Goal: Task Accomplishment & Management: Use online tool/utility

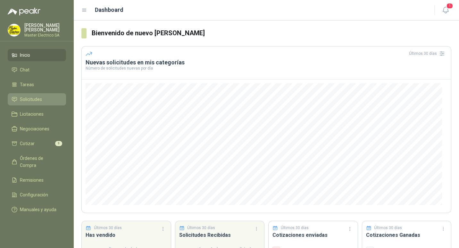
click at [23, 99] on span "Solicitudes" at bounding box center [31, 99] width 22 height 7
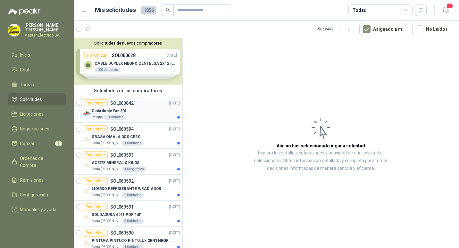
click at [97, 111] on p "Cinta doble Faz 3/4" at bounding box center [109, 111] width 34 height 6
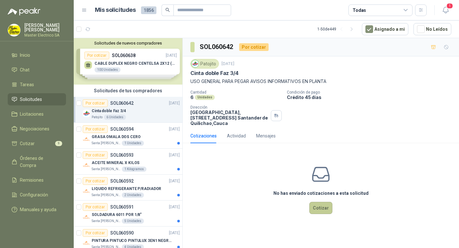
click at [319, 207] on button "Cotizar" at bounding box center [321, 208] width 23 height 12
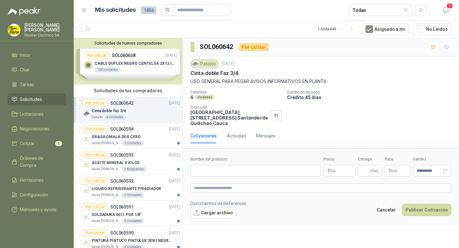
click at [190, 72] on div "Patojito [DATE] Cinta doble Faz 3/4 USO GENERAL PARA PEGAR AVISOS INFORMATIVOS …" at bounding box center [321, 92] width 277 height 72
drag, startPoint x: 191, startPoint y: 73, endPoint x: 240, endPoint y: 75, distance: 49.1
click at [240, 75] on div "Cinta doble Faz 3/4" at bounding box center [321, 73] width 261 height 7
copy p "Cinta doble Faz 3/4"
paste input "**********"
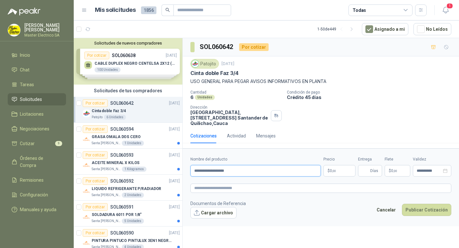
type input "**********"
click at [329, 172] on p "$ 0 ,00" at bounding box center [340, 171] width 32 height 12
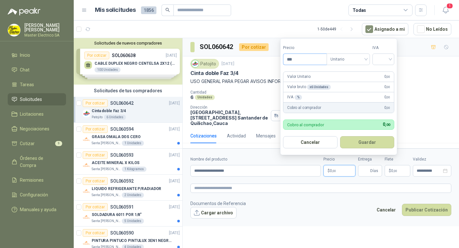
click at [291, 59] on input "***" at bounding box center [305, 59] width 43 height 11
click at [297, 58] on input "*******" at bounding box center [305, 59] width 43 height 11
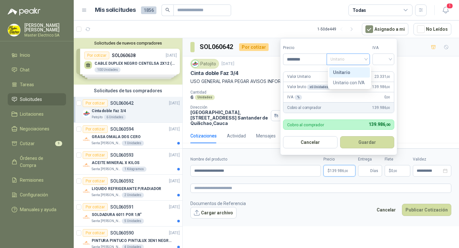
click at [366, 58] on span "Unitario" at bounding box center [349, 60] width 36 height 10
type input "********"
click at [346, 73] on div "Unitario" at bounding box center [349, 72] width 33 height 7
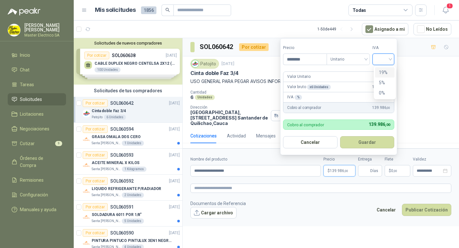
click at [391, 59] on input "search" at bounding box center [384, 59] width 14 height 10
click at [384, 73] on div "19%" at bounding box center [385, 72] width 12 height 7
click at [371, 143] on button "Guardar" at bounding box center [368, 142] width 55 height 12
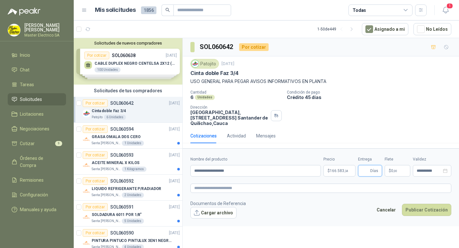
type input "*"
click at [446, 171] on icon "close-circle" at bounding box center [445, 171] width 4 height 4
click at [446, 171] on div at bounding box center [432, 171] width 31 height 4
type input "*"
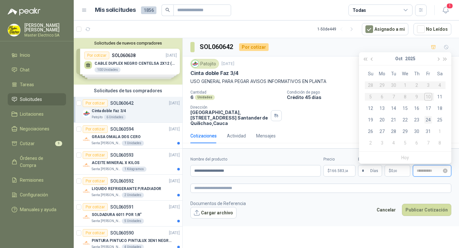
type input "**********"
click at [428, 121] on div "24" at bounding box center [429, 120] width 8 height 8
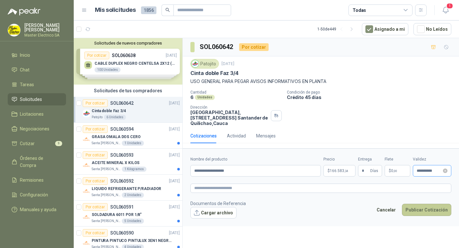
click at [428, 210] on button "Publicar Cotización" at bounding box center [426, 210] width 49 height 12
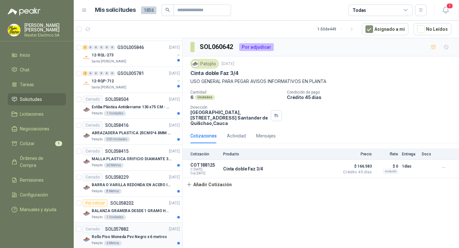
scroll to position [417, 0]
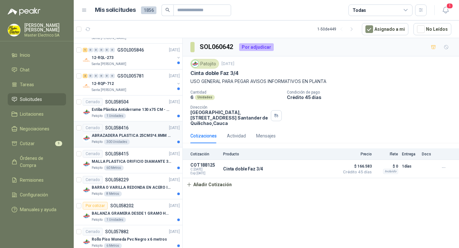
click at [116, 136] on p "ABRAZADERA PLASTICA 25CMS*4.8MM NEGRA" at bounding box center [132, 136] width 80 height 6
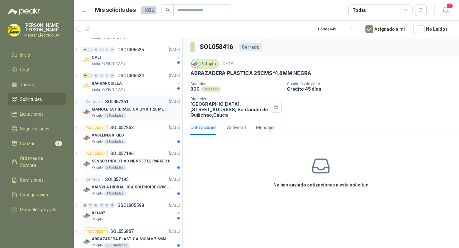
scroll to position [770, 0]
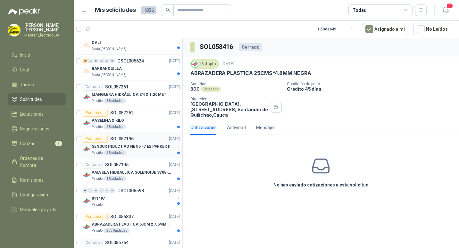
click at [109, 148] on p "SENSOR INDUCTIVO NBN5 F7 E2 PARKER II" at bounding box center [131, 147] width 79 height 6
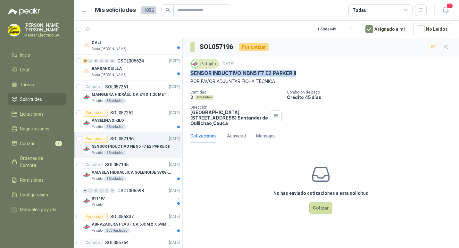
drag, startPoint x: 191, startPoint y: 73, endPoint x: 296, endPoint y: 72, distance: 105.2
click at [296, 72] on p "SENSOR INDUCTIVO NBN5 F7 E2 PARKER II" at bounding box center [244, 73] width 106 height 7
copy p "SENSOR INDUCTIVO NBN5 F7 E2 PARKER II"
click at [336, 72] on div "SENSOR INDUCTIVO NBN5 F7 E2 PARKER II" at bounding box center [321, 73] width 261 height 7
drag, startPoint x: 191, startPoint y: 73, endPoint x: 271, endPoint y: 71, distance: 80.9
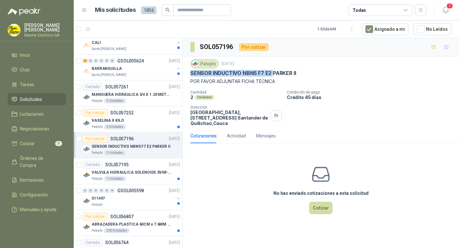
click at [271, 71] on p "SENSOR INDUCTIVO NBN5 F7 E2 PARKER II" at bounding box center [244, 73] width 106 height 7
drag, startPoint x: 271, startPoint y: 71, endPoint x: 267, endPoint y: 72, distance: 4.7
copy p "SENSOR INDUCTIVO NBN5 F7 E2"
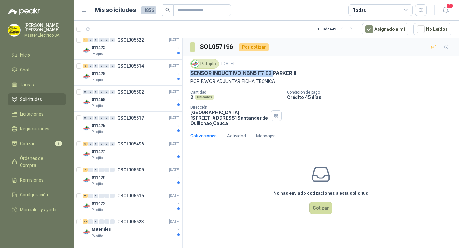
scroll to position [1160, 0]
click at [130, 220] on p "GSOL005523" at bounding box center [130, 222] width 27 height 4
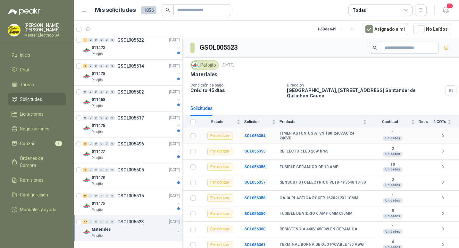
click at [227, 137] on div "Por cotizar" at bounding box center [220, 136] width 25 height 8
click at [251, 136] on b "SOL056354" at bounding box center [254, 136] width 21 height 4
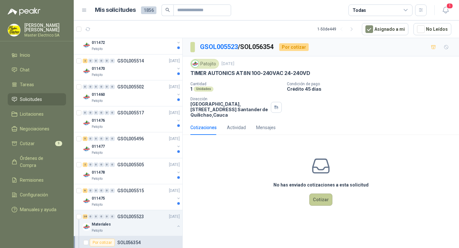
click at [320, 199] on button "Cotizar" at bounding box center [321, 200] width 23 height 12
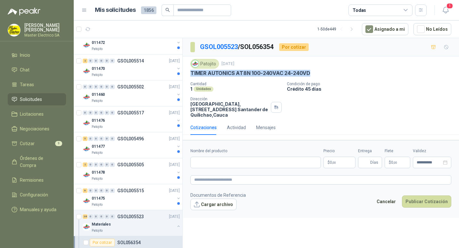
drag, startPoint x: 191, startPoint y: 73, endPoint x: 311, endPoint y: 72, distance: 119.4
click at [311, 72] on div "TIMER AUTONICS AT8N 100-240VAC 24-240VD" at bounding box center [321, 73] width 261 height 7
drag, startPoint x: 311, startPoint y: 72, endPoint x: 305, endPoint y: 73, distance: 5.2
copy p "TIMER AUTONICS AT8N 100-240VAC 24-240VD"
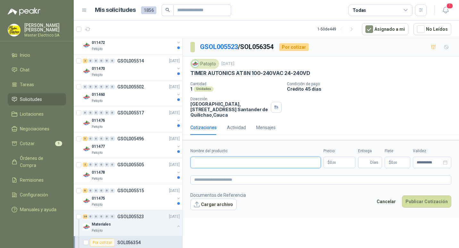
paste input "**********"
type input "**********"
click at [337, 164] on p "$ 0 ,00" at bounding box center [340, 163] width 32 height 12
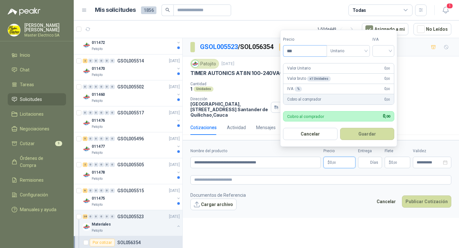
click at [290, 50] on input "***" at bounding box center [305, 51] width 43 height 11
click at [369, 50] on div "Unitario" at bounding box center [348, 51] width 43 height 12
type input "*********"
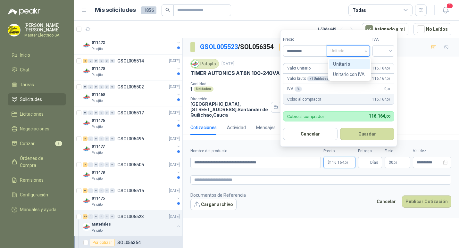
click at [347, 64] on div "Unitario" at bounding box center [349, 64] width 33 height 7
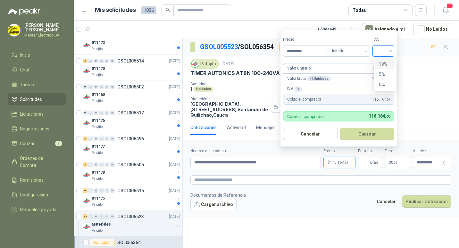
click at [391, 50] on input "search" at bounding box center [384, 51] width 14 height 10
click at [386, 65] on div "19%" at bounding box center [385, 64] width 12 height 7
click at [367, 132] on button "Guardar" at bounding box center [368, 134] width 55 height 12
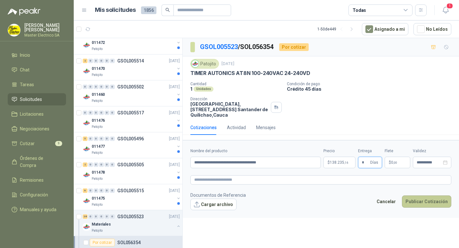
type input "*"
click at [431, 202] on button "Publicar Cotización" at bounding box center [426, 202] width 49 height 12
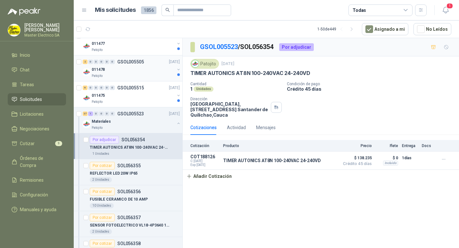
scroll to position [1256, 0]
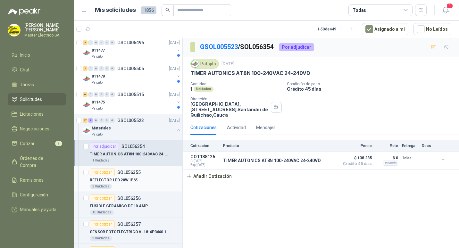
click at [123, 173] on p "SOL056355" at bounding box center [128, 172] width 23 height 4
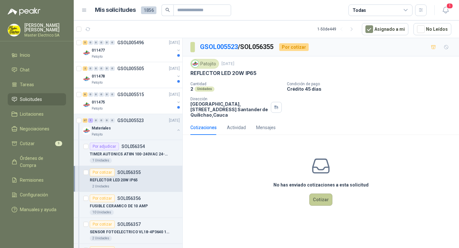
click at [322, 200] on button "Cotizar" at bounding box center [321, 200] width 23 height 12
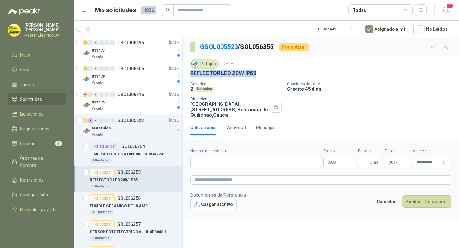
drag, startPoint x: 192, startPoint y: 73, endPoint x: 257, endPoint y: 73, distance: 65.1
click at [257, 73] on div "REFLECTOR LED 20W IP65" at bounding box center [321, 73] width 261 height 7
drag, startPoint x: 257, startPoint y: 73, endPoint x: 253, endPoint y: 73, distance: 3.9
copy p "REFLECTOR LED 20W IP65"
paste input "**********"
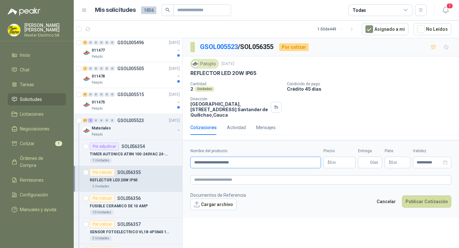
type input "**********"
click at [332, 164] on span "0 ,00" at bounding box center [333, 163] width 6 height 4
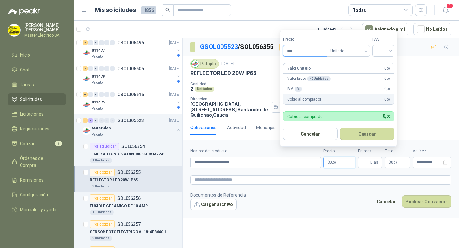
click at [291, 50] on input "***" at bounding box center [305, 51] width 43 height 11
click at [366, 51] on span "Unitario" at bounding box center [349, 51] width 36 height 10
type input "********"
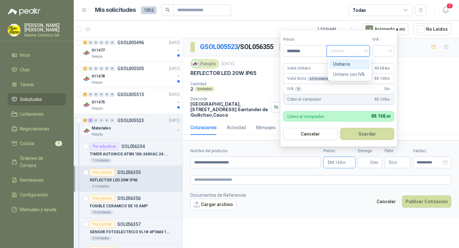
click at [344, 63] on div "Unitario" at bounding box center [349, 64] width 33 height 7
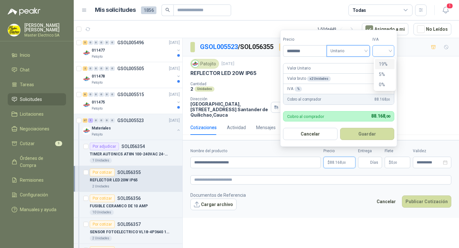
click at [393, 51] on div at bounding box center [384, 51] width 22 height 12
click at [385, 64] on div "19%" at bounding box center [385, 64] width 12 height 7
click at [368, 135] on button "Guardar" at bounding box center [368, 134] width 55 height 12
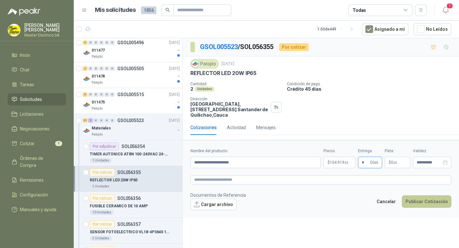
type input "*"
click at [430, 201] on button "Publicar Cotización" at bounding box center [426, 202] width 49 height 12
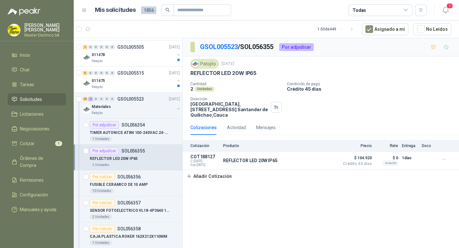
scroll to position [1288, 0]
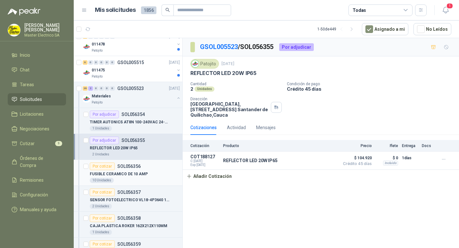
click at [120, 174] on p "FUSIBLE CERAMICO DE 10 AMP" at bounding box center [119, 174] width 58 height 6
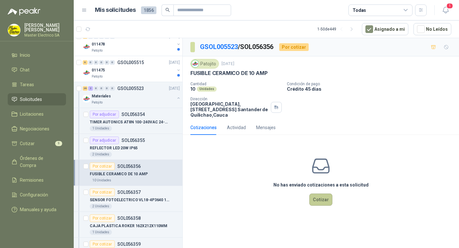
click at [321, 200] on button "Cotizar" at bounding box center [321, 200] width 23 height 12
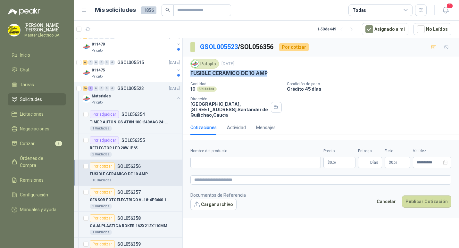
drag, startPoint x: 191, startPoint y: 74, endPoint x: 268, endPoint y: 75, distance: 77.0
click at [268, 75] on div "FUSIBLE CERAMICO DE 10 AMP" at bounding box center [321, 73] width 261 height 7
drag, startPoint x: 268, startPoint y: 75, endPoint x: 263, endPoint y: 73, distance: 6.0
copy p "FUSIBLE CERAMICO DE 10 AMP"
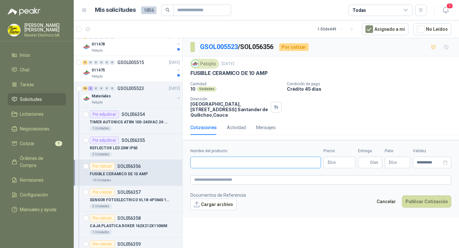
paste input "**********"
type input "**********"
click at [334, 162] on span ",00" at bounding box center [334, 163] width 4 height 4
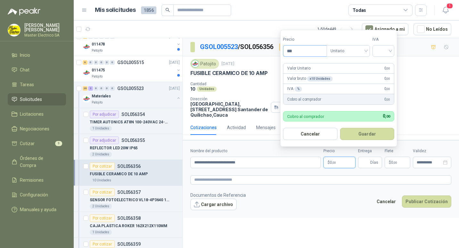
click at [290, 51] on input "***" at bounding box center [305, 51] width 43 height 11
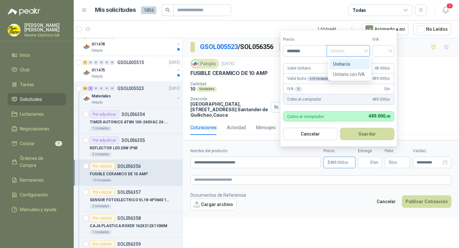
click at [366, 50] on span "Unitario" at bounding box center [349, 51] width 36 height 10
type input "********"
click at [342, 64] on div "Unitario" at bounding box center [349, 64] width 33 height 7
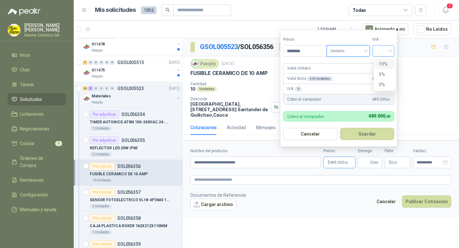
click at [393, 50] on div at bounding box center [384, 51] width 22 height 12
click at [387, 64] on div "19%" at bounding box center [385, 64] width 12 height 7
click at [371, 133] on button "Guardar" at bounding box center [368, 134] width 55 height 12
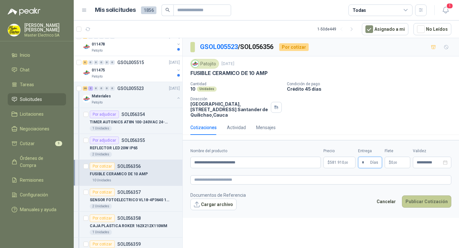
type input "*"
click at [429, 201] on button "Publicar Cotización" at bounding box center [426, 202] width 49 height 12
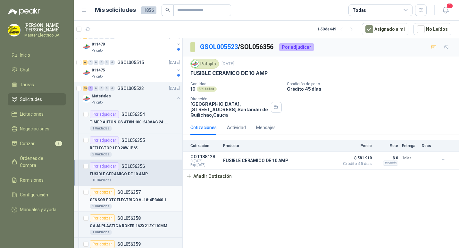
click at [126, 200] on p "SENSOR FOTOELECTRICO VL18-4P3640 10-30" at bounding box center [130, 200] width 80 height 6
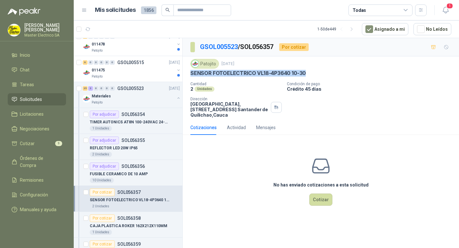
drag, startPoint x: 191, startPoint y: 75, endPoint x: 306, endPoint y: 75, distance: 115.2
click at [306, 75] on div "SENSOR FOTOELECTRICO VL18-4P3640 10-30" at bounding box center [321, 73] width 261 height 7
drag, startPoint x: 306, startPoint y: 75, endPoint x: 302, endPoint y: 72, distance: 5.0
copy p "SENSOR FOTOELECTRICO VL18-4P3640 10-30"
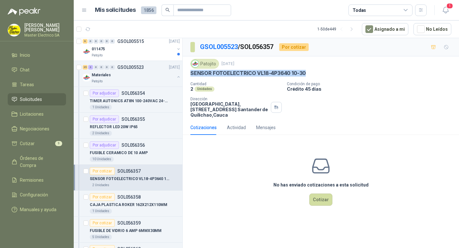
scroll to position [1320, 0]
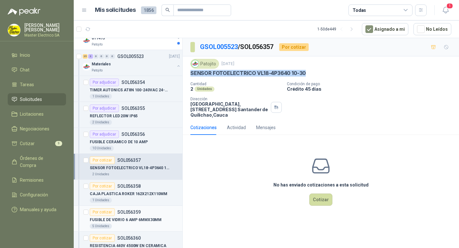
click at [128, 213] on p "SOL056359" at bounding box center [128, 212] width 23 height 4
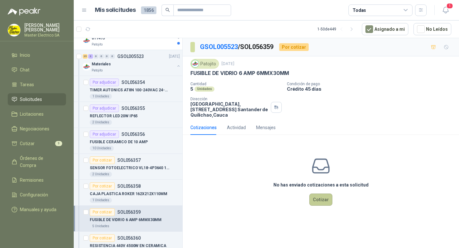
click at [320, 197] on button "Cotizar" at bounding box center [321, 200] width 23 height 12
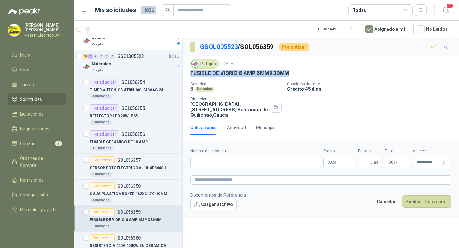
drag, startPoint x: 192, startPoint y: 73, endPoint x: 296, endPoint y: 73, distance: 104.6
click at [296, 73] on div "FUSIBLE DE VIDRIO 6 AMP 6MMX30MM" at bounding box center [321, 73] width 261 height 7
drag, startPoint x: 296, startPoint y: 73, endPoint x: 282, endPoint y: 73, distance: 14.8
copy p "FUSIBLE DE VIDRIO 6 AMP 6MMX30MM"
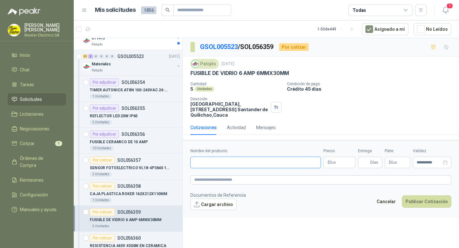
click at [203, 164] on input "Nombre del producto" at bounding box center [256, 163] width 131 height 12
paste input "**********"
type input "**********"
click at [333, 162] on span ",00" at bounding box center [334, 163] width 4 height 4
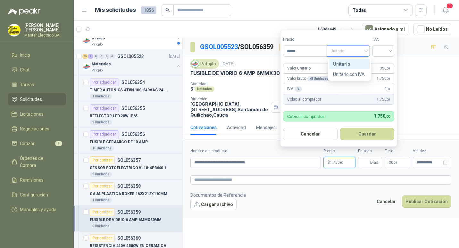
click at [368, 49] on div "Unitario" at bounding box center [348, 51] width 43 height 12
type input "*****"
click at [348, 64] on div "Unitario" at bounding box center [349, 64] width 33 height 7
click at [393, 50] on div at bounding box center [384, 51] width 22 height 12
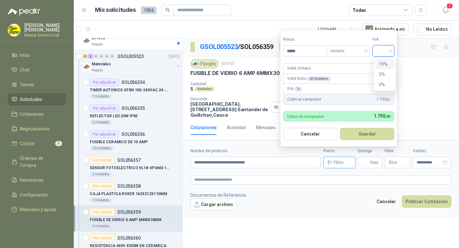
click at [385, 64] on div "19%" at bounding box center [385, 64] width 12 height 7
click at [370, 133] on button "Guardar" at bounding box center [368, 134] width 55 height 12
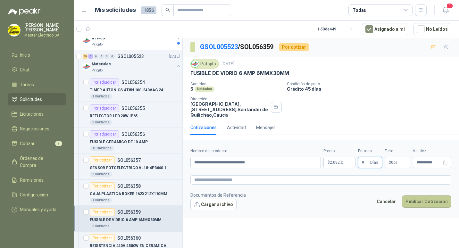
type input "*"
click at [424, 201] on button "Publicar Cotización" at bounding box center [426, 202] width 49 height 12
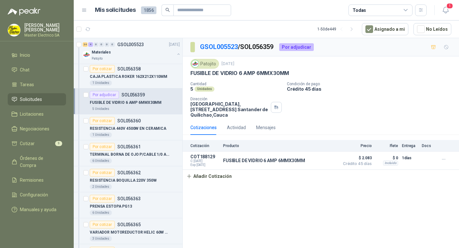
scroll to position [1449, 0]
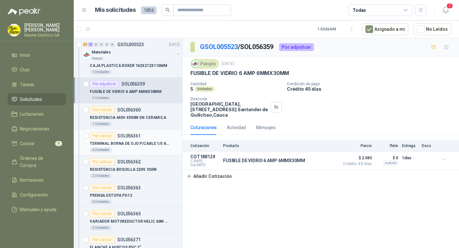
click at [124, 138] on p "SOL056361" at bounding box center [128, 136] width 23 height 4
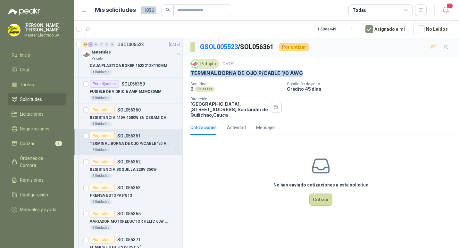
drag, startPoint x: 192, startPoint y: 73, endPoint x: 303, endPoint y: 75, distance: 111.3
click at [303, 75] on div "TERMINAL BORNA DE OJO P/CABLE 1/0 AWG" at bounding box center [321, 73] width 261 height 7
drag, startPoint x: 303, startPoint y: 75, endPoint x: 292, endPoint y: 73, distance: 11.2
copy p "TERMINAL BORNA DE OJO P/CABLE 1/0 AWG"
click at [323, 199] on button "Cotizar" at bounding box center [321, 200] width 23 height 12
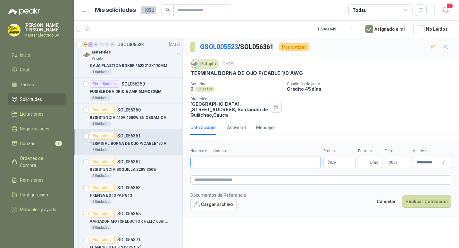
paste input "**********"
type input "**********"
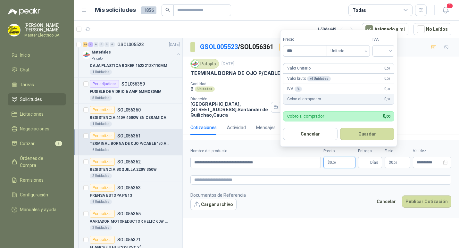
click at [332, 164] on span ",00" at bounding box center [334, 163] width 4 height 4
click at [291, 51] on input "***" at bounding box center [305, 51] width 43 height 11
click at [368, 50] on div "Unitario" at bounding box center [348, 51] width 43 height 12
type input "*******"
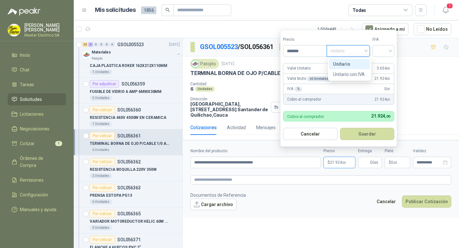
click at [342, 64] on div "Unitario" at bounding box center [349, 64] width 33 height 7
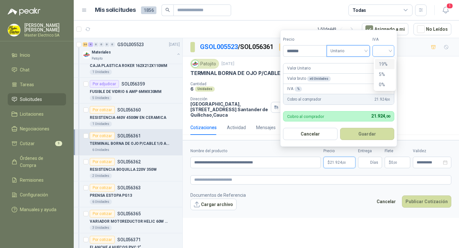
click at [393, 50] on div at bounding box center [384, 51] width 22 height 12
click at [383, 65] on div "19%" at bounding box center [385, 64] width 12 height 7
click at [371, 132] on button "Guardar" at bounding box center [368, 134] width 55 height 12
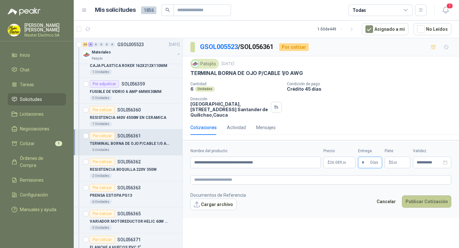
type input "*"
click at [427, 200] on button "Publicar Cotización" at bounding box center [426, 202] width 49 height 12
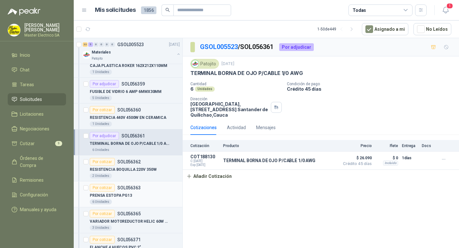
click at [127, 189] on p "SOL056363" at bounding box center [128, 188] width 23 height 4
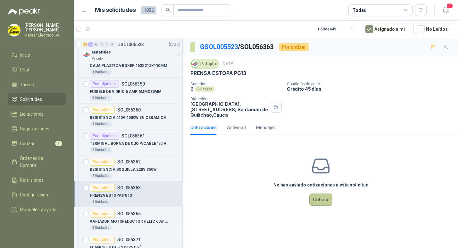
click at [321, 198] on button "Cotizar" at bounding box center [321, 200] width 23 height 12
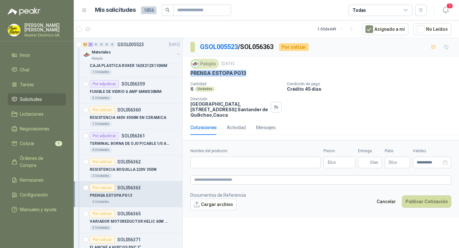
drag, startPoint x: 190, startPoint y: 73, endPoint x: 247, endPoint y: 75, distance: 56.5
click at [247, 75] on div "Patojito [DATE] PRENSA ESTOPA PG13 Cantidad 6 Unidades Condición de pago Crédit…" at bounding box center [321, 88] width 277 height 64
drag, startPoint x: 247, startPoint y: 75, endPoint x: 237, endPoint y: 73, distance: 10.1
copy p "PRENSA ESTOPA PG13"
paste input "**********"
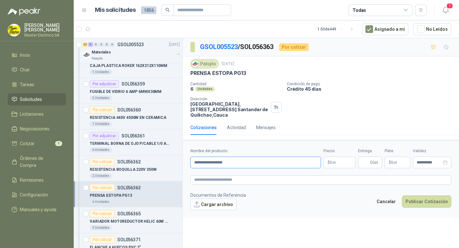
type input "**********"
click at [337, 164] on p "$ 0 ,00" at bounding box center [340, 163] width 32 height 12
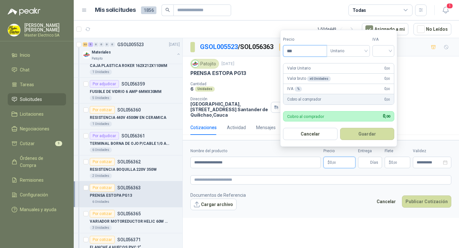
click at [292, 50] on input "***" at bounding box center [305, 51] width 43 height 11
click at [370, 51] on div "Unitario" at bounding box center [348, 51] width 43 height 12
type input "*******"
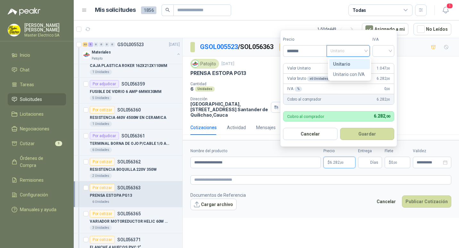
click at [337, 64] on div "Unitario" at bounding box center [349, 64] width 33 height 7
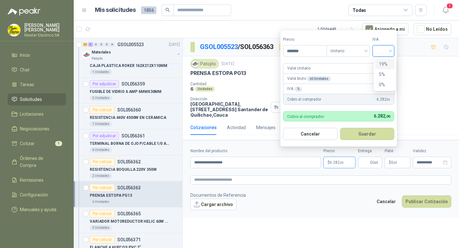
click at [391, 50] on input "search" at bounding box center [384, 51] width 14 height 10
click at [384, 64] on div "19%" at bounding box center [385, 64] width 12 height 7
click at [372, 133] on button "Guardar" at bounding box center [368, 134] width 55 height 12
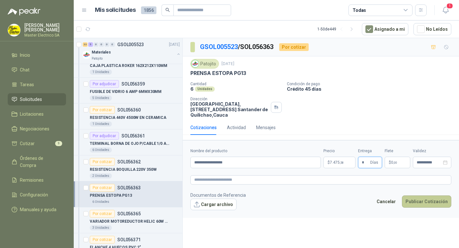
type input "*"
click at [429, 201] on button "Publicar Cotización" at bounding box center [426, 202] width 49 height 12
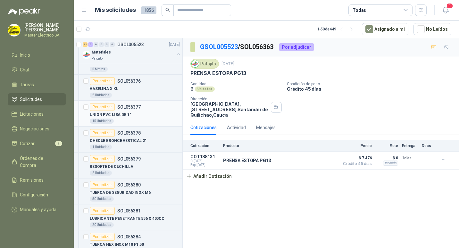
scroll to position [1770, 0]
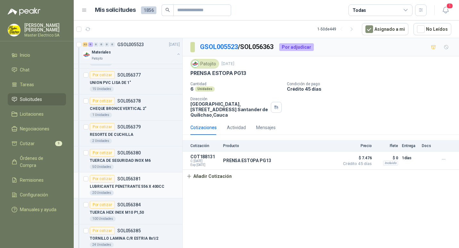
click at [124, 186] on p "LUBRICANTE PENETRANTE 556 X 400CC" at bounding box center [127, 187] width 75 height 6
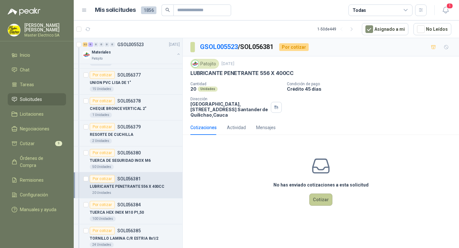
click at [326, 199] on button "Cotizar" at bounding box center [321, 200] width 23 height 12
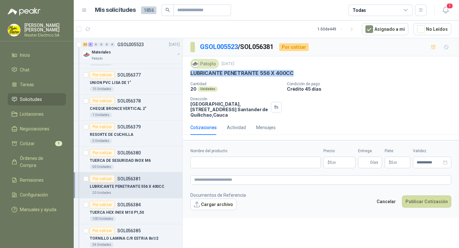
drag, startPoint x: 191, startPoint y: 73, endPoint x: 294, endPoint y: 76, distance: 103.7
click at [294, 76] on div "LUBRICANTE PENETRANTE 556 X 400CC" at bounding box center [321, 73] width 261 height 7
drag, startPoint x: 294, startPoint y: 76, endPoint x: 279, endPoint y: 73, distance: 15.4
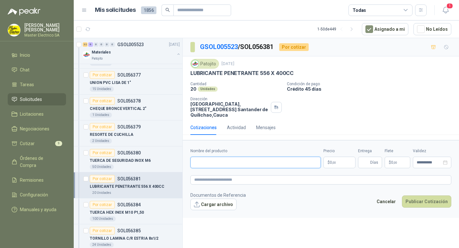
paste input "**********"
type input "**********"
click at [333, 164] on span ",00" at bounding box center [334, 163] width 4 height 4
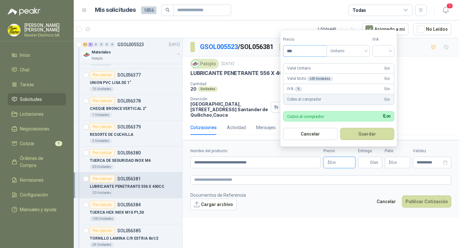
click at [290, 52] on input "***" at bounding box center [305, 51] width 43 height 11
click at [292, 52] on input "***" at bounding box center [305, 51] width 43 height 11
click at [366, 50] on span "Unitario" at bounding box center [349, 51] width 36 height 10
type input "********"
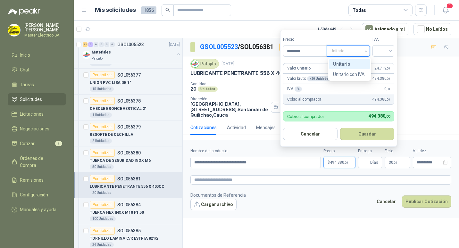
click at [337, 63] on div "Unitario" at bounding box center [349, 64] width 33 height 7
click at [394, 50] on div at bounding box center [384, 51] width 22 height 12
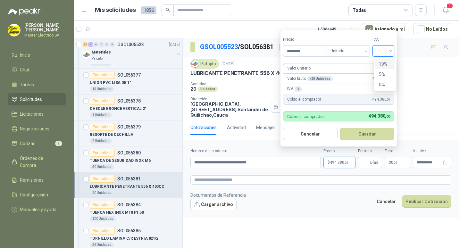
click at [383, 64] on div "19%" at bounding box center [385, 64] width 12 height 7
click at [371, 134] on button "Guardar" at bounding box center [368, 134] width 55 height 12
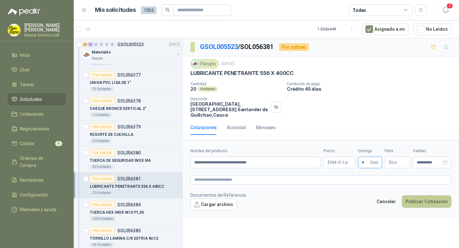
type input "*"
click at [425, 202] on button "Publicar Cotización" at bounding box center [426, 202] width 49 height 12
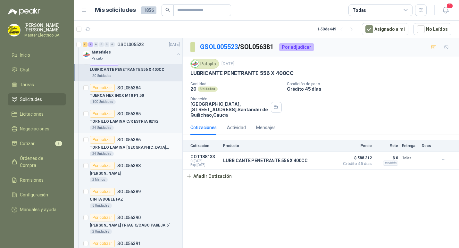
scroll to position [1898, 0]
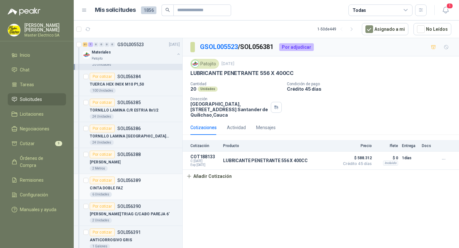
click at [127, 181] on p "SOL056389" at bounding box center [128, 180] width 23 height 4
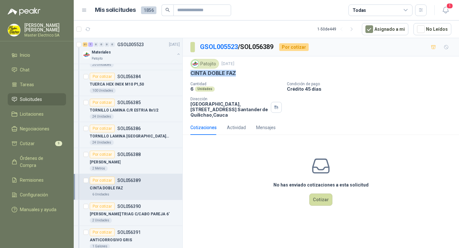
drag, startPoint x: 192, startPoint y: 73, endPoint x: 239, endPoint y: 74, distance: 46.8
click at [239, 74] on div "CINTA DOBLE FAZ" at bounding box center [321, 73] width 261 height 7
drag, startPoint x: 239, startPoint y: 74, endPoint x: 229, endPoint y: 74, distance: 9.3
click at [322, 198] on button "Cotizar" at bounding box center [321, 200] width 23 height 12
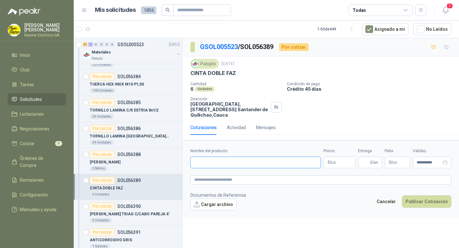
paste input "**********"
type input "**********"
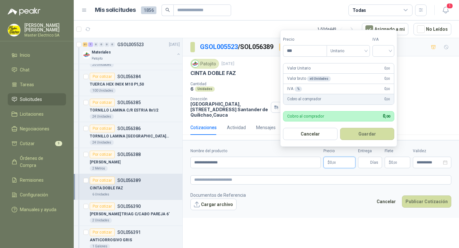
click at [328, 163] on p "$ 0 ,00" at bounding box center [340, 163] width 32 height 12
click at [291, 51] on input "***" at bounding box center [305, 51] width 43 height 11
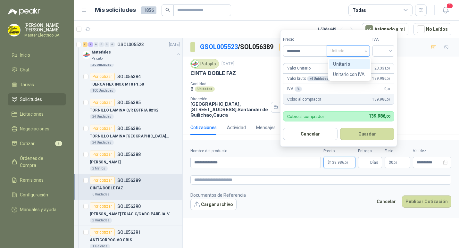
click at [368, 50] on div "Unitario" at bounding box center [348, 51] width 43 height 12
type input "********"
click at [345, 64] on div "Unitario" at bounding box center [349, 64] width 33 height 7
click at [391, 51] on input "search" at bounding box center [384, 51] width 14 height 10
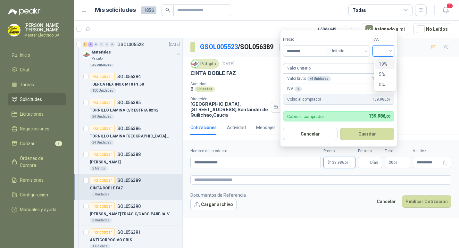
click at [386, 63] on div "19%" at bounding box center [385, 64] width 12 height 7
click at [370, 135] on button "Guardar" at bounding box center [368, 134] width 55 height 12
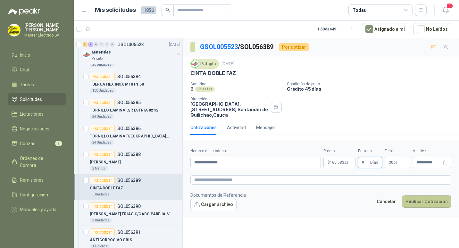
type input "*"
click at [431, 201] on button "Publicar Cotización" at bounding box center [426, 202] width 49 height 12
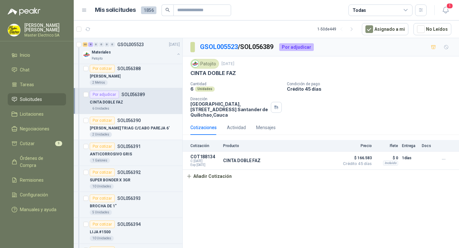
scroll to position [1994, 0]
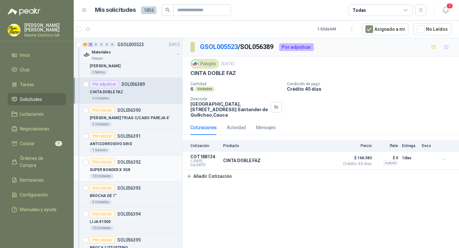
click at [108, 169] on p "SUPER BONDER X 3GR" at bounding box center [110, 170] width 41 height 6
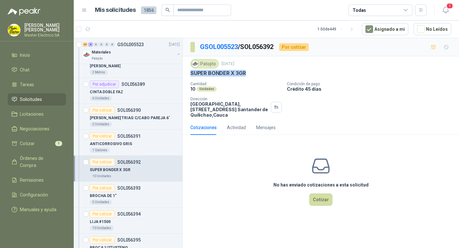
drag, startPoint x: 192, startPoint y: 73, endPoint x: 254, endPoint y: 75, distance: 62.6
click at [254, 75] on div "SUPER BONDER X 3GR" at bounding box center [321, 73] width 261 height 7
drag, startPoint x: 254, startPoint y: 75, endPoint x: 240, endPoint y: 73, distance: 14.9
click at [322, 198] on button "Cotizar" at bounding box center [321, 200] width 23 height 12
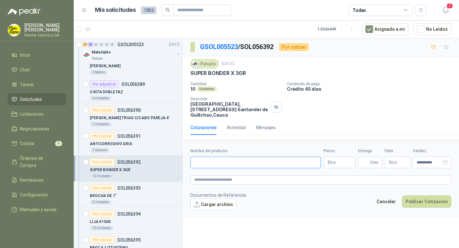
paste input "**********"
type input "**********"
click at [335, 163] on span ",00" at bounding box center [334, 163] width 4 height 4
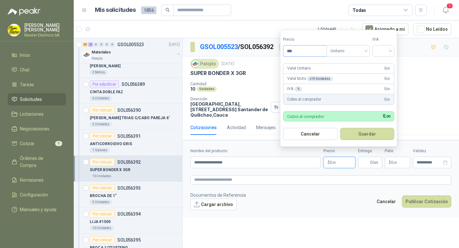
click at [290, 50] on input "***" at bounding box center [305, 51] width 43 height 11
click at [370, 51] on div "Unitario" at bounding box center [348, 51] width 43 height 12
type input "*******"
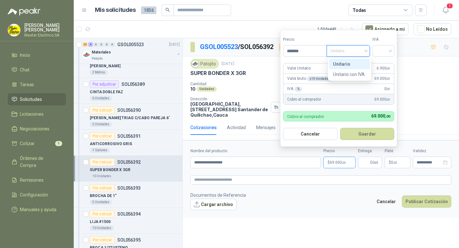
click at [347, 64] on div "Unitario" at bounding box center [349, 64] width 33 height 7
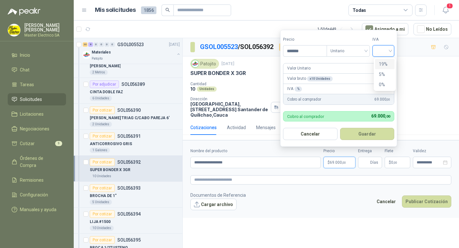
click at [391, 51] on input "search" at bounding box center [384, 51] width 14 height 10
click at [384, 65] on div "19%" at bounding box center [385, 64] width 12 height 7
click at [375, 135] on button "Guardar" at bounding box center [368, 134] width 55 height 12
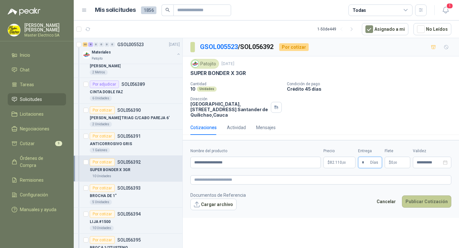
type input "*"
click at [426, 200] on button "Publicar Cotización" at bounding box center [426, 202] width 49 height 12
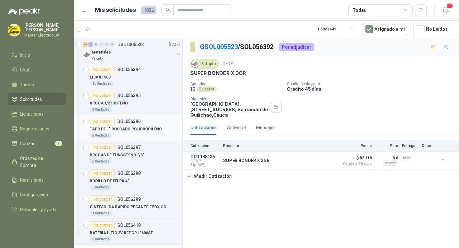
scroll to position [2148, 0]
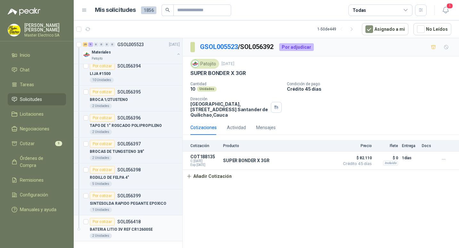
click at [124, 227] on p "BATERIA LITIO 3V REF CR12600SE" at bounding box center [121, 230] width 63 height 6
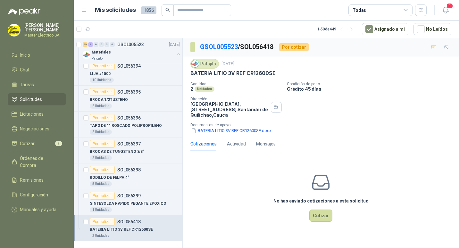
click at [193, 73] on p "BATERIA LITIO 3V REF CR12600SE" at bounding box center [233, 73] width 85 height 7
drag, startPoint x: 191, startPoint y: 74, endPoint x: 277, endPoint y: 72, distance: 85.7
click at [277, 72] on div "BATERIA LITIO 3V REF CR12600SE" at bounding box center [321, 73] width 261 height 7
drag, startPoint x: 277, startPoint y: 72, endPoint x: 268, endPoint y: 72, distance: 9.0
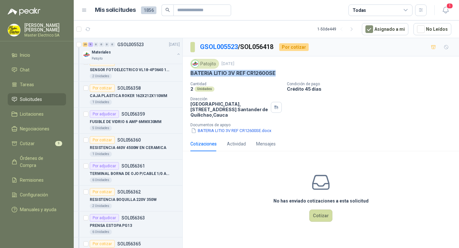
scroll to position [1410, 0]
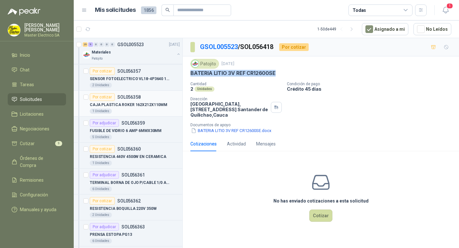
click at [118, 103] on p "CAJA PLASTICA ROKER 162X212X110MM" at bounding box center [129, 105] width 78 height 6
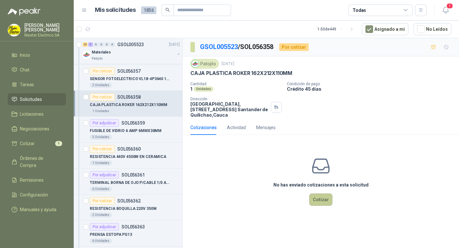
click at [323, 201] on button "Cotizar" at bounding box center [321, 200] width 23 height 12
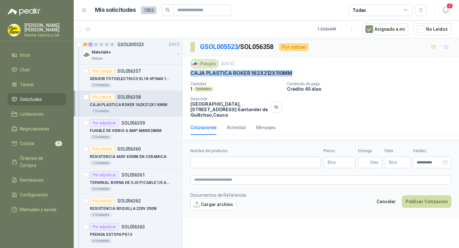
drag, startPoint x: 191, startPoint y: 73, endPoint x: 295, endPoint y: 72, distance: 104.0
click at [295, 72] on div "CAJA PLASTICA ROKER 162X212X110MM" at bounding box center [321, 73] width 261 height 7
drag, startPoint x: 295, startPoint y: 72, endPoint x: 274, endPoint y: 73, distance: 20.9
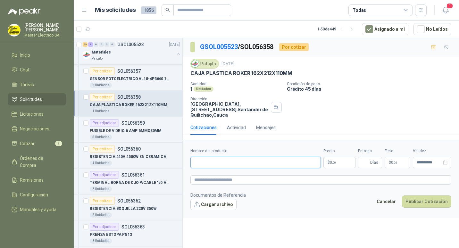
paste input "**********"
type input "**********"
click at [332, 164] on span ",00" at bounding box center [334, 163] width 4 height 4
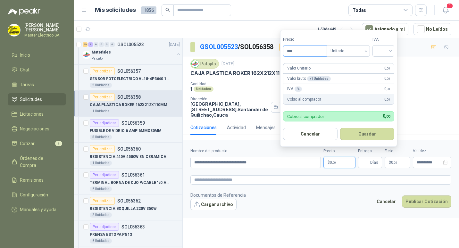
click at [292, 52] on input "***" at bounding box center [305, 51] width 43 height 11
click at [291, 52] on input "***" at bounding box center [305, 51] width 43 height 11
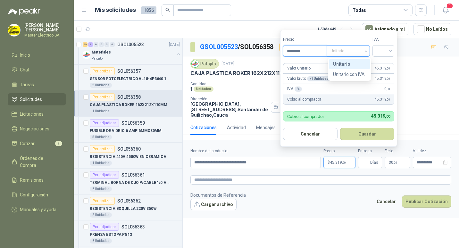
click at [366, 52] on span "Unitario" at bounding box center [349, 51] width 36 height 10
type input "********"
click at [350, 63] on div "Unitario" at bounding box center [349, 64] width 33 height 7
click at [394, 50] on div at bounding box center [384, 51] width 22 height 12
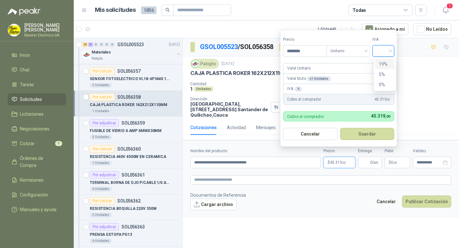
click at [383, 64] on div "19%" at bounding box center [385, 64] width 12 height 7
click at [366, 134] on button "Guardar" at bounding box center [368, 134] width 55 height 12
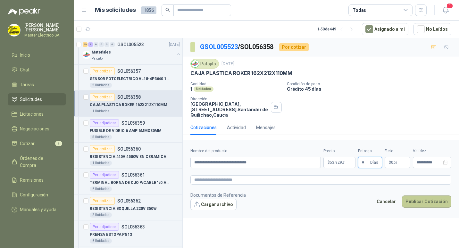
type input "*"
click at [425, 201] on button "Publicar Cotización" at bounding box center [426, 202] width 49 height 12
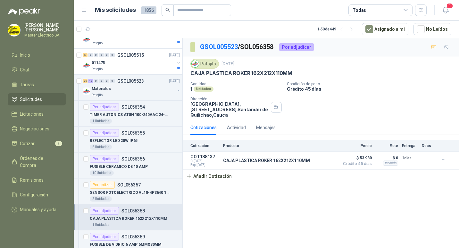
scroll to position [1281, 0]
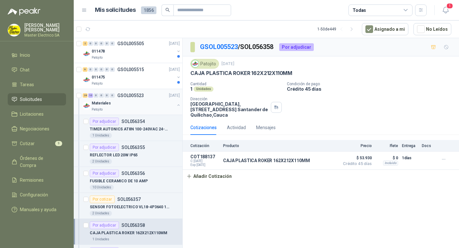
click at [129, 95] on p "GSOL005523" at bounding box center [130, 95] width 27 height 4
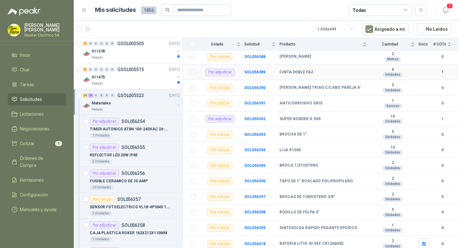
scroll to position [471, 0]
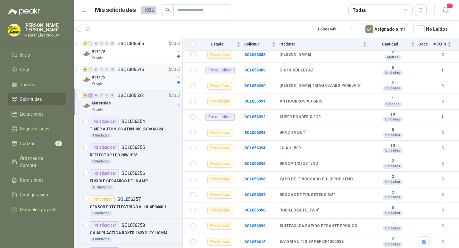
click at [129, 69] on p "GSOL005515" at bounding box center [130, 69] width 27 height 4
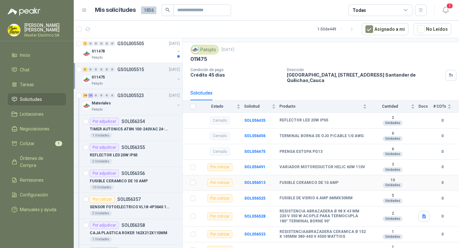
scroll to position [23, 0]
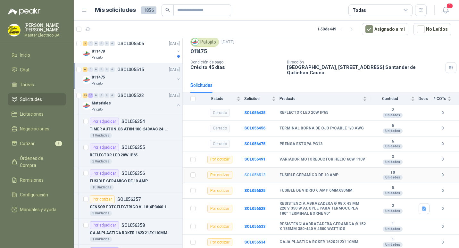
click at [254, 177] on b "SOL056513" at bounding box center [254, 175] width 21 height 4
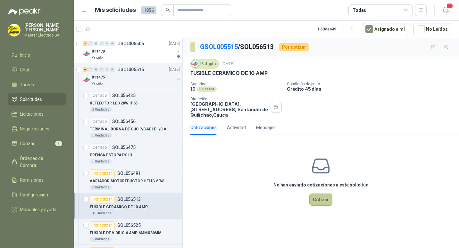
click at [319, 197] on button "Cotizar" at bounding box center [321, 200] width 23 height 12
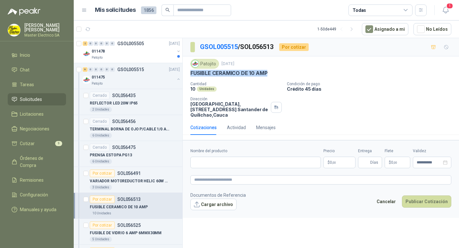
drag, startPoint x: 191, startPoint y: 73, endPoint x: 271, endPoint y: 74, distance: 79.9
click at [271, 74] on div "FUSIBLE CERAMICO DE 10 AMP" at bounding box center [321, 73] width 261 height 7
drag, startPoint x: 271, startPoint y: 74, endPoint x: 257, endPoint y: 73, distance: 14.1
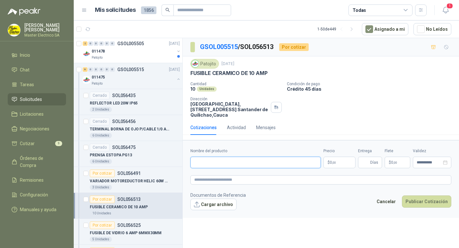
click at [212, 161] on input "Nombre del producto" at bounding box center [256, 163] width 131 height 12
paste input "**********"
type input "**********"
click at [334, 165] on p "$ 0 ,00" at bounding box center [340, 163] width 32 height 12
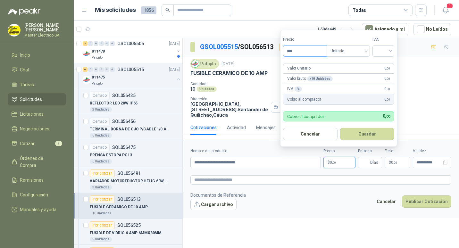
click at [291, 51] on input "***" at bounding box center [305, 51] width 43 height 11
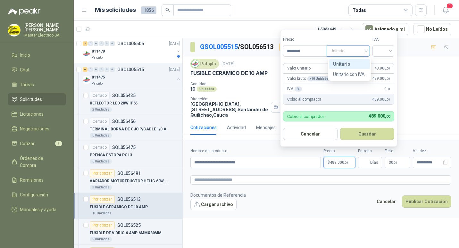
click at [368, 51] on div "Unitario" at bounding box center [348, 51] width 43 height 12
type input "********"
click at [340, 64] on div "Unitario" at bounding box center [349, 64] width 33 height 7
click at [393, 51] on div at bounding box center [384, 51] width 22 height 12
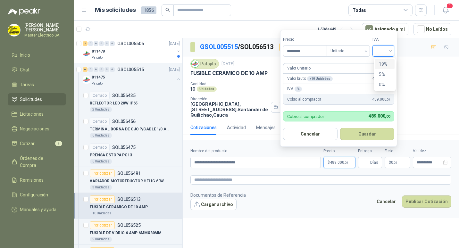
click at [386, 65] on div "19%" at bounding box center [385, 64] width 12 height 7
click at [372, 132] on button "Guardar" at bounding box center [368, 134] width 55 height 12
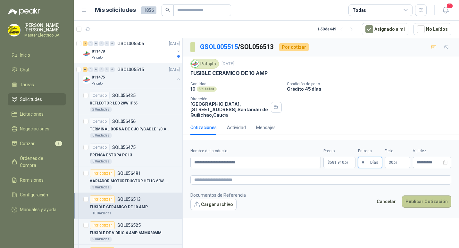
type input "*"
click at [429, 201] on button "Publicar Cotización" at bounding box center [426, 202] width 49 height 12
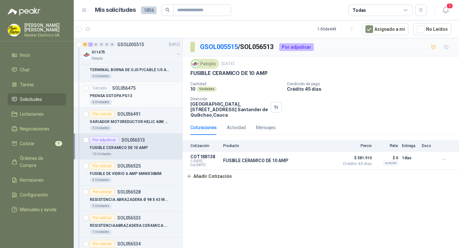
scroll to position [1345, 0]
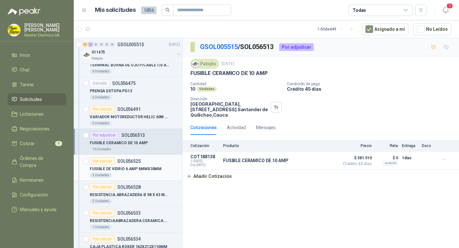
click at [126, 162] on p "SOL056525" at bounding box center [128, 161] width 23 height 4
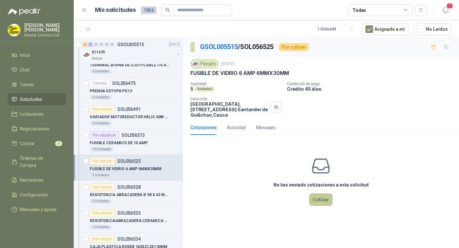
click at [324, 201] on button "Cotizar" at bounding box center [321, 200] width 23 height 12
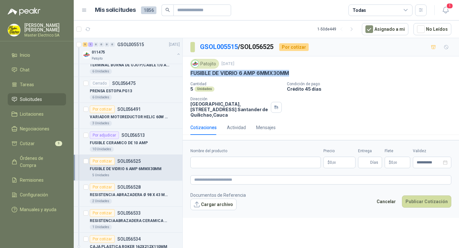
drag, startPoint x: 191, startPoint y: 73, endPoint x: 290, endPoint y: 73, distance: 99.5
click at [290, 73] on div "FUSIBLE DE VIDRIO 6 AMP 6MMX30MM" at bounding box center [321, 73] width 261 height 7
drag, startPoint x: 290, startPoint y: 73, endPoint x: 286, endPoint y: 72, distance: 5.1
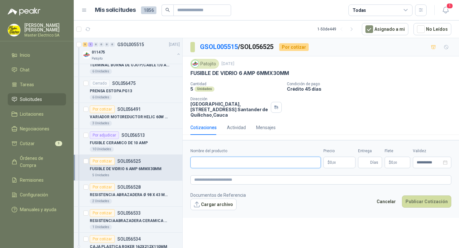
paste input "**********"
type input "**********"
click at [339, 164] on p "$ 0 ,00" at bounding box center [340, 163] width 32 height 12
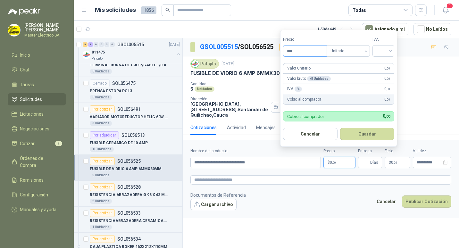
click at [291, 52] on input "***" at bounding box center [305, 51] width 43 height 11
click at [366, 51] on span "Unitario" at bounding box center [349, 51] width 36 height 10
type input "*****"
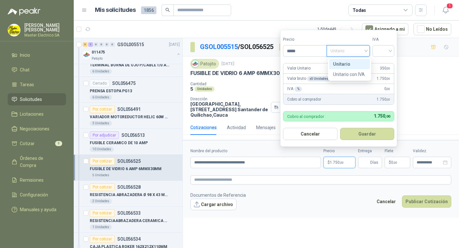
click at [341, 63] on div "Unitario" at bounding box center [349, 64] width 33 height 7
click at [391, 50] on input "search" at bounding box center [384, 51] width 14 height 10
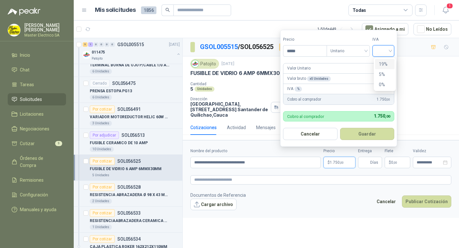
click at [385, 64] on div "19%" at bounding box center [385, 64] width 12 height 7
click at [370, 133] on button "Guardar" at bounding box center [368, 134] width 55 height 12
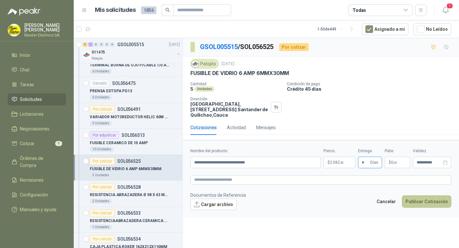
type input "*"
click at [421, 203] on button "Publicar Cotización" at bounding box center [426, 202] width 49 height 12
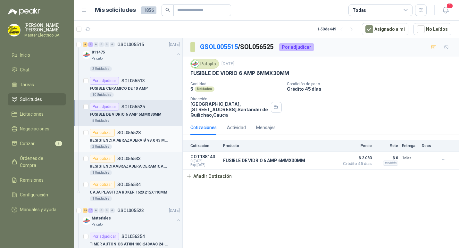
scroll to position [1410, 0]
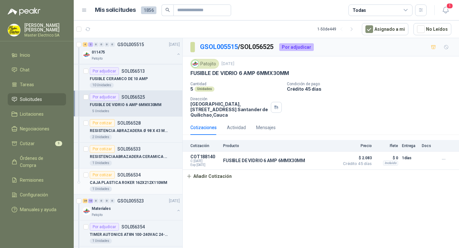
click at [127, 184] on p "CAJA PLASTICA ROKER 162X212X110MM" at bounding box center [129, 183] width 78 height 6
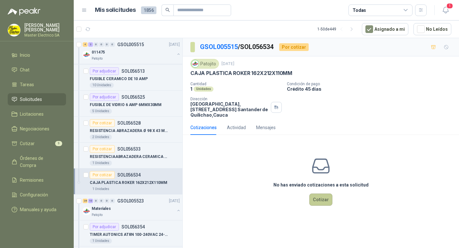
click at [319, 199] on button "Cotizar" at bounding box center [321, 200] width 23 height 12
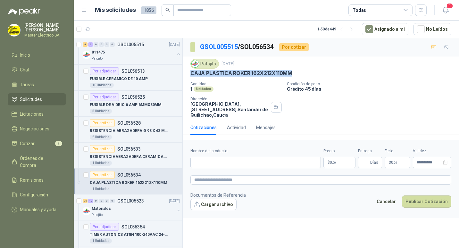
drag, startPoint x: 192, startPoint y: 73, endPoint x: 291, endPoint y: 71, distance: 99.8
click at [291, 71] on p "CAJA PLASTICA ROKER 162X212X110MM" at bounding box center [242, 73] width 102 height 7
drag, startPoint x: 291, startPoint y: 71, endPoint x: 283, endPoint y: 73, distance: 8.2
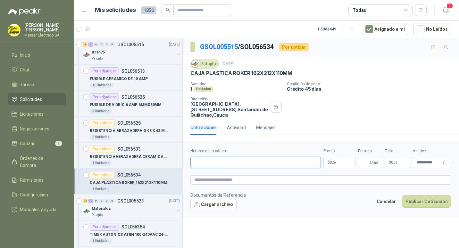
paste input "**********"
type input "**********"
click at [335, 162] on span ",00" at bounding box center [334, 163] width 4 height 4
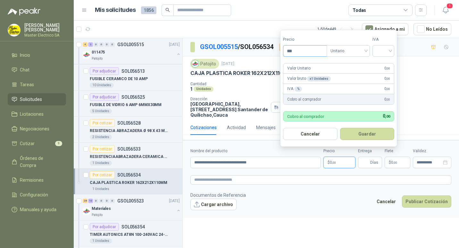
click at [290, 52] on input "***" at bounding box center [305, 51] width 43 height 11
click at [369, 50] on div "Unitario" at bounding box center [348, 51] width 43 height 12
type input "********"
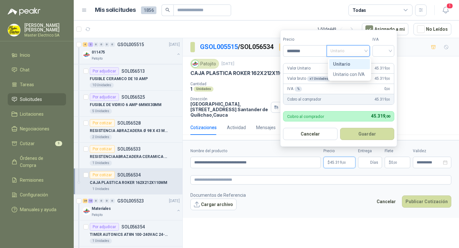
click at [345, 65] on div "Unitario" at bounding box center [349, 64] width 33 height 7
click at [393, 49] on div at bounding box center [384, 51] width 22 height 12
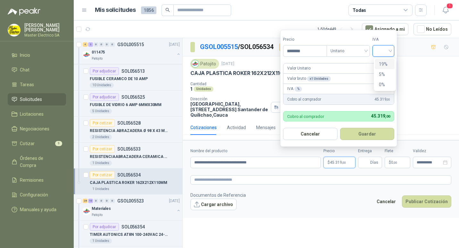
click at [383, 64] on div "19%" at bounding box center [385, 64] width 12 height 7
click at [365, 133] on button "Guardar" at bounding box center [368, 134] width 55 height 12
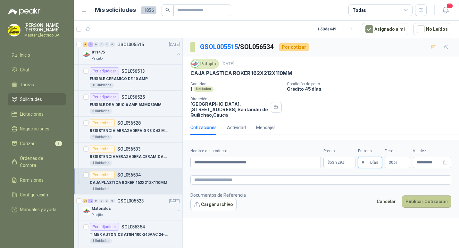
type input "*"
click at [426, 202] on button "Publicar Cotización" at bounding box center [426, 202] width 49 height 12
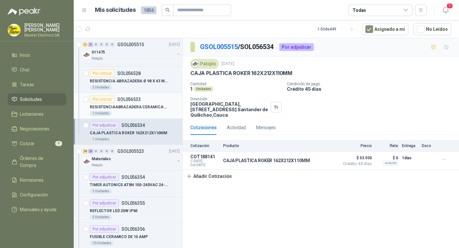
scroll to position [1474, 0]
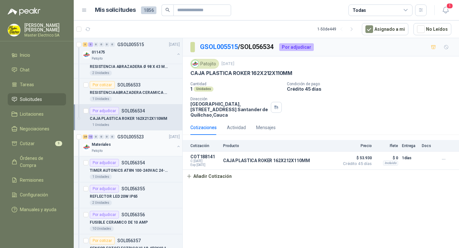
click at [127, 139] on p "GSOL005523" at bounding box center [130, 137] width 27 height 4
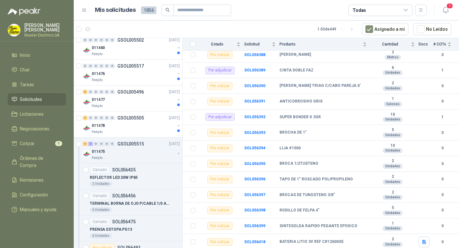
scroll to position [1203, 0]
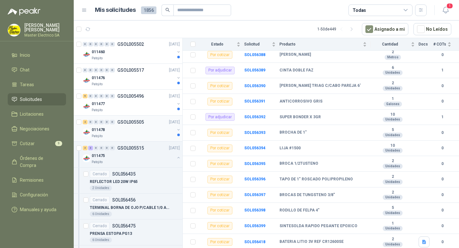
click at [135, 123] on p "GSOL005505" at bounding box center [130, 122] width 27 height 4
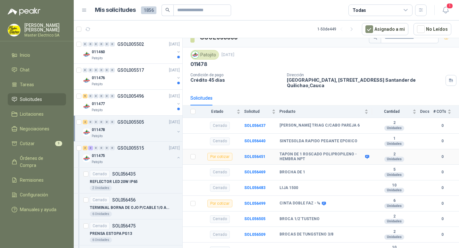
scroll to position [18, 0]
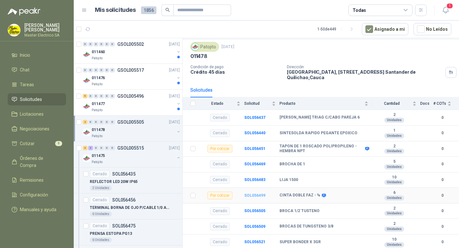
click at [257, 195] on b "SOL056499" at bounding box center [254, 195] width 21 height 4
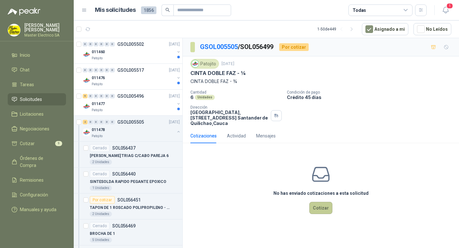
click at [322, 206] on button "Cotizar" at bounding box center [321, 208] width 23 height 12
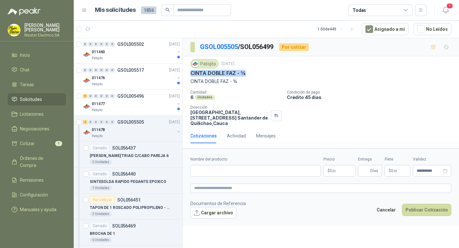
drag, startPoint x: 190, startPoint y: 73, endPoint x: 244, endPoint y: 75, distance: 53.9
click at [244, 75] on div "Patojito [DATE] CINTA DOBLE FAZ - ¾ CINTA DOBLE FAZ - ¾ Cantidad 6 Unidades Con…" at bounding box center [321, 92] width 277 height 72
drag, startPoint x: 244, startPoint y: 75, endPoint x: 240, endPoint y: 74, distance: 4.0
click at [199, 169] on input "Nombre del producto" at bounding box center [256, 171] width 131 height 12
paste input "**********"
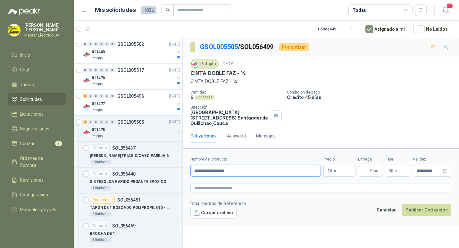
type input "**********"
click at [338, 173] on p "$ 0 ,00" at bounding box center [340, 171] width 32 height 12
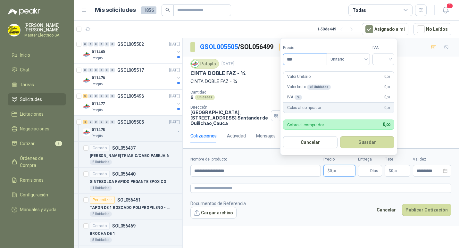
click at [291, 60] on input "***" at bounding box center [305, 59] width 43 height 11
click at [292, 60] on input "***" at bounding box center [305, 59] width 43 height 11
click at [369, 59] on div "Unitario" at bounding box center [348, 60] width 43 height 12
type input "*******"
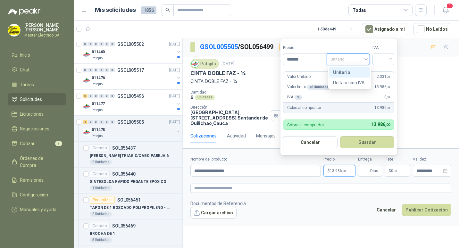
click at [347, 73] on div "Unitario" at bounding box center [349, 72] width 33 height 7
click at [394, 58] on div at bounding box center [384, 60] width 22 height 12
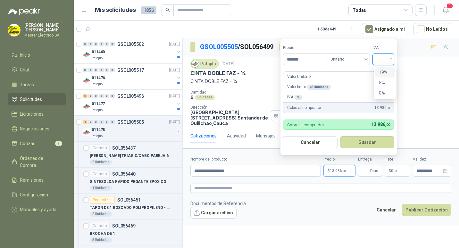
click at [382, 72] on div "19%" at bounding box center [385, 72] width 12 height 7
click at [370, 140] on button "Guardar" at bounding box center [368, 142] width 55 height 12
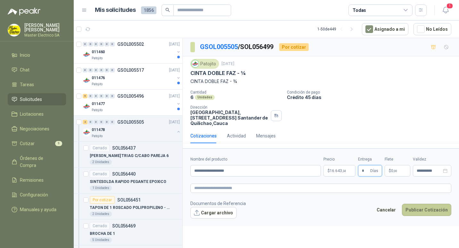
type input "*"
click at [427, 210] on button "Publicar Cotización" at bounding box center [426, 210] width 49 height 12
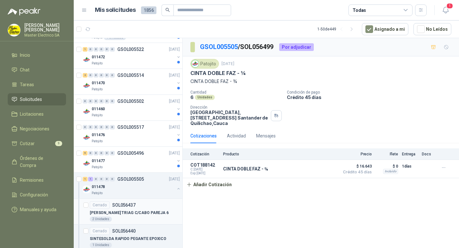
scroll to position [1138, 0]
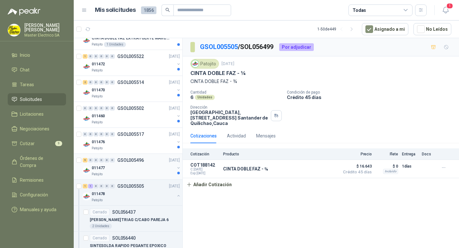
click at [127, 162] on p "GSOL005496" at bounding box center [130, 160] width 27 height 4
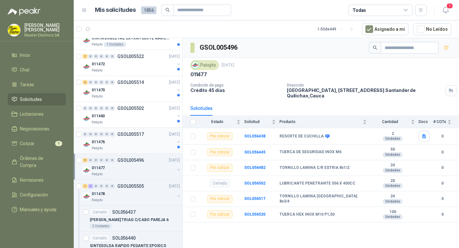
click at [126, 134] on p "GSOL005517" at bounding box center [130, 134] width 27 height 4
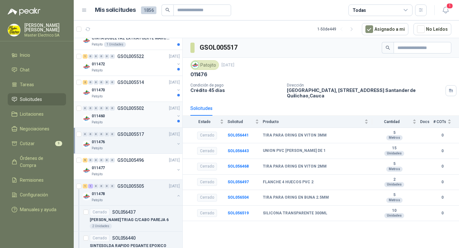
click at [127, 110] on p "GSOL005502" at bounding box center [130, 108] width 27 height 4
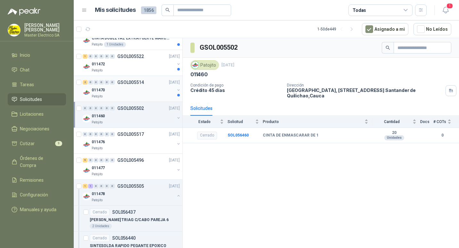
click at [124, 83] on p "GSOL005514" at bounding box center [130, 82] width 27 height 4
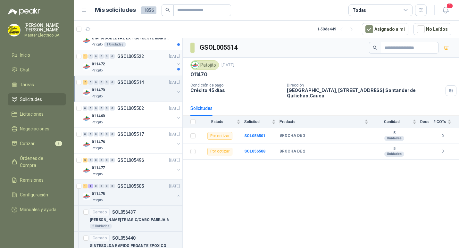
click at [124, 59] on div "1 0 0 0 0 0 GSOL005522 [DATE]" at bounding box center [132, 57] width 99 height 8
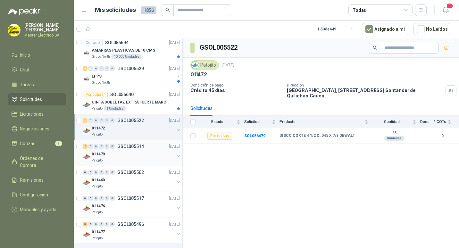
scroll to position [1042, 0]
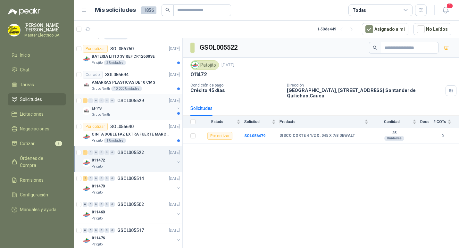
click at [129, 103] on div "1 0 0 0 0 0 GSOL005529 [DATE]" at bounding box center [132, 101] width 99 height 8
